Goal: Transaction & Acquisition: Purchase product/service

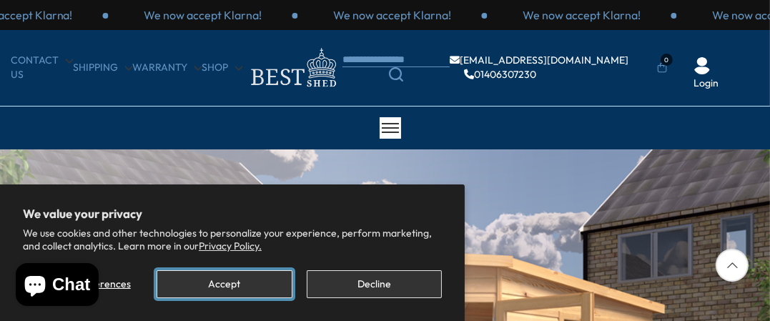
click at [253, 287] on button "Accept" at bounding box center [224, 284] width 135 height 28
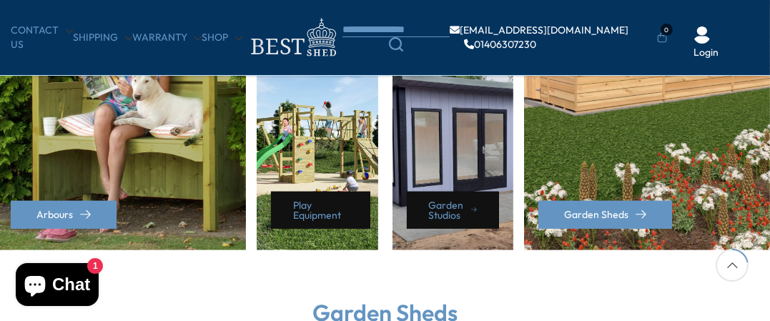
scroll to position [868, 0]
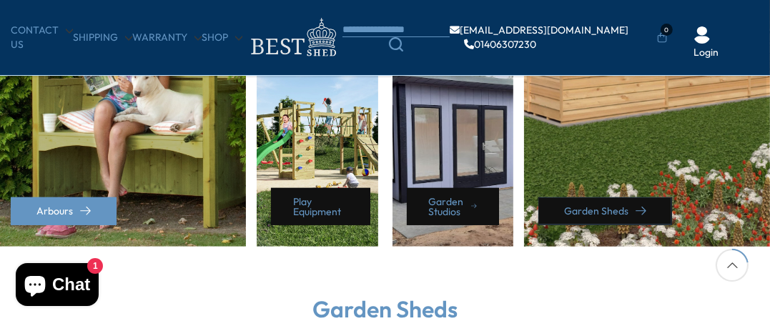
click at [591, 207] on link "Garden Sheds" at bounding box center [605, 211] width 134 height 28
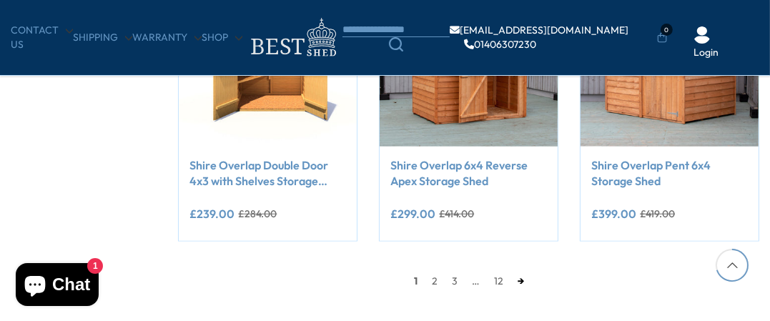
scroll to position [1236, 0]
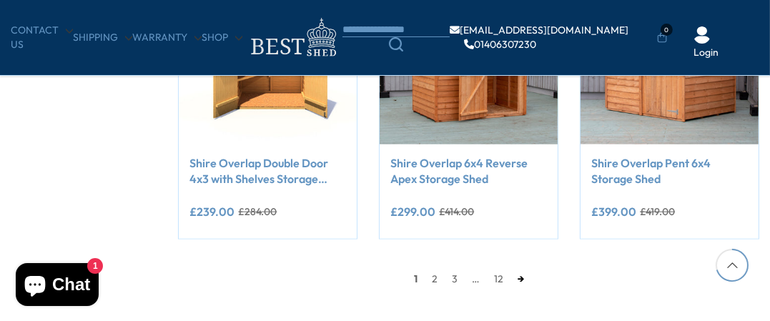
click at [518, 278] on link "→" at bounding box center [521, 278] width 21 height 21
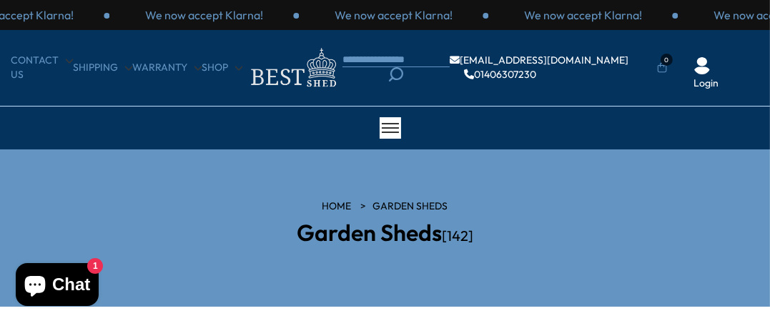
click at [398, 70] on icon "Search" at bounding box center [396, 74] width 14 height 14
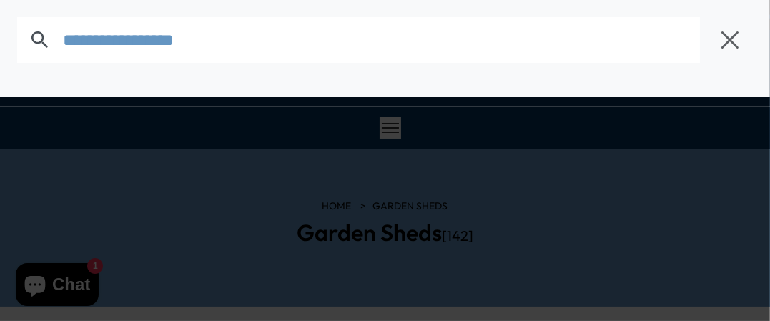
click at [379, 58] on body "We now accept Klarna! We now accept Klarna! We now accept Klarna! We now accept…" at bounding box center [385, 160] width 770 height 321
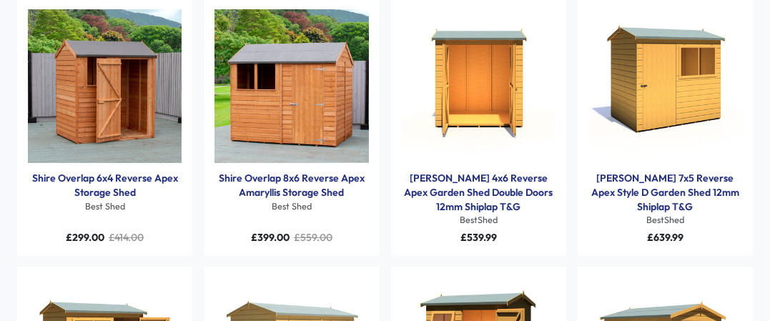
scroll to position [134, 0]
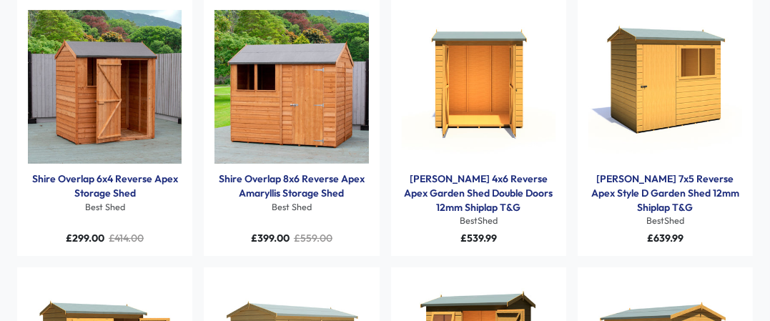
type input "**********"
click at [90, 179] on link "Shire Overlap 6x4 Reverse Apex Storage Shed" at bounding box center [105, 186] width 154 height 28
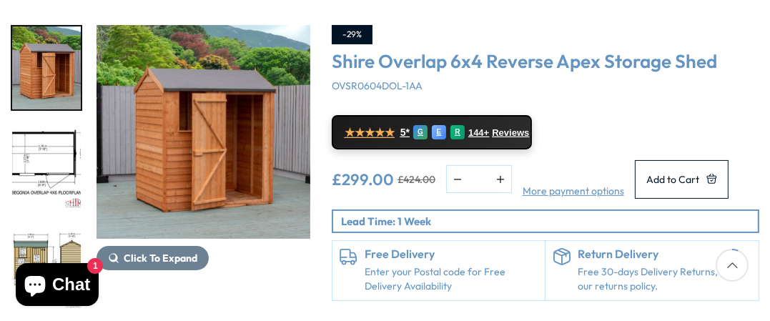
scroll to position [198, 0]
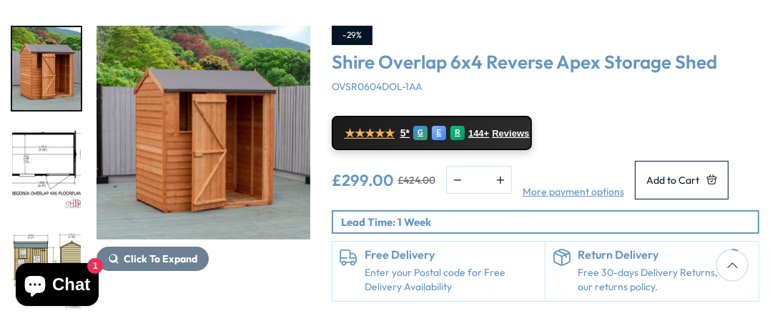
click at [41, 161] on img "2 / 10" at bounding box center [46, 168] width 69 height 83
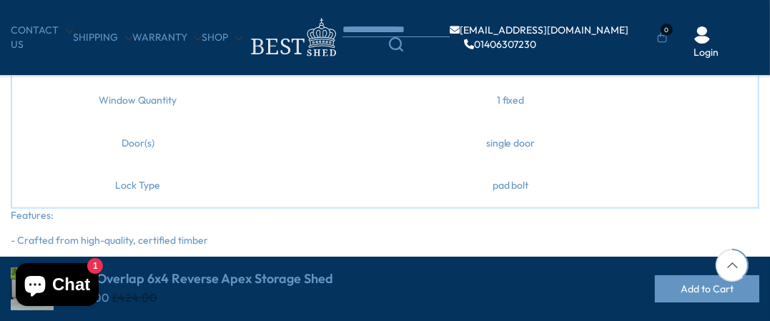
scroll to position [1281, 0]
